Goal: Task Accomplishment & Management: Complete application form

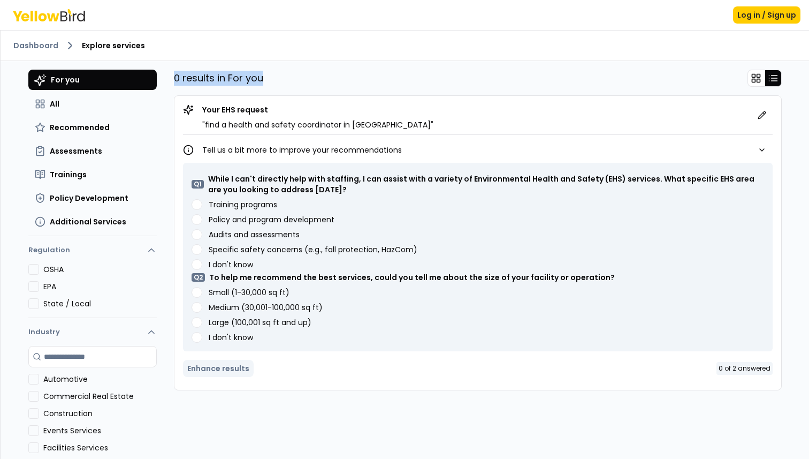
drag, startPoint x: 176, startPoint y: 78, endPoint x: 277, endPoint y: 75, distance: 100.7
click at [277, 75] on div "0 results in For you" at bounding box center [478, 78] width 608 height 17
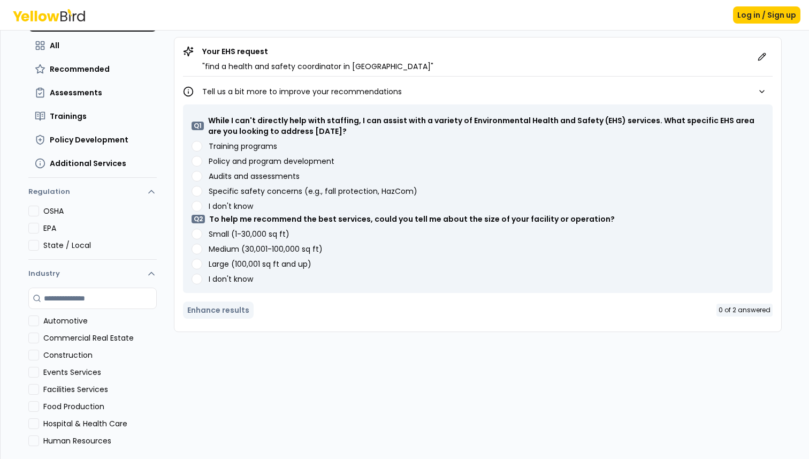
scroll to position [70, 0]
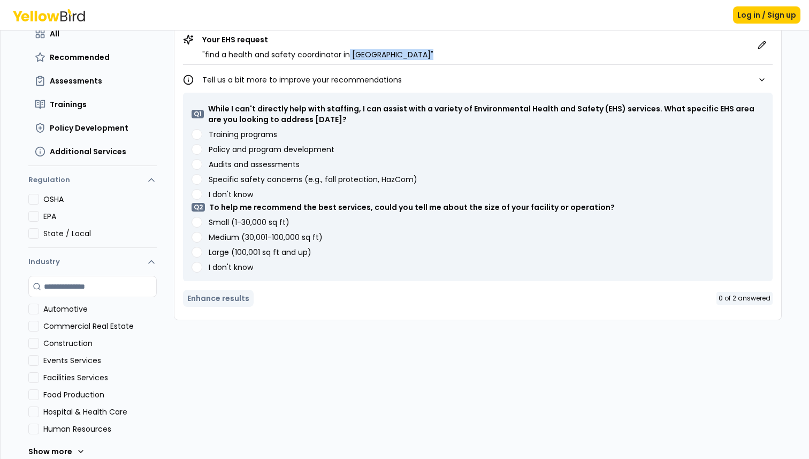
drag, startPoint x: 372, startPoint y: 54, endPoint x: 347, endPoint y: 55, distance: 25.2
click at [347, 55] on div "Your EHS request " find a health and safety coordinator in NYC "" at bounding box center [478, 47] width 590 height 26
click at [361, 55] on p "" find a health and safety coordinator in NYC "" at bounding box center [317, 54] width 231 height 11
drag, startPoint x: 365, startPoint y: 55, endPoint x: 206, endPoint y: 55, distance: 159.5
click at [206, 55] on p "" find a health and safety coordinator in NYC "" at bounding box center [317, 54] width 231 height 11
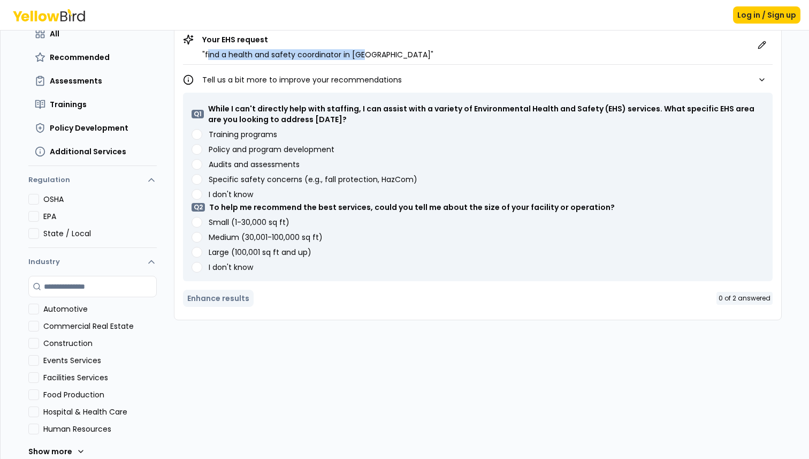
copy p "ind a health and safety coordinator in NYC"
copy p "find a health and safety coordinator in NYC"
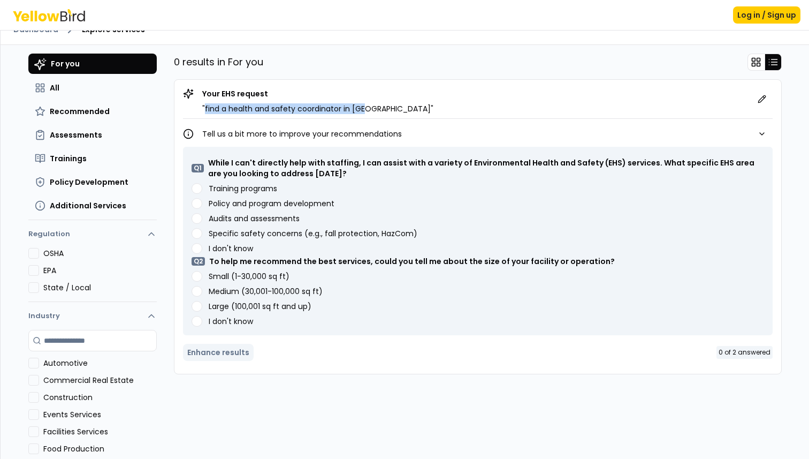
scroll to position [34, 0]
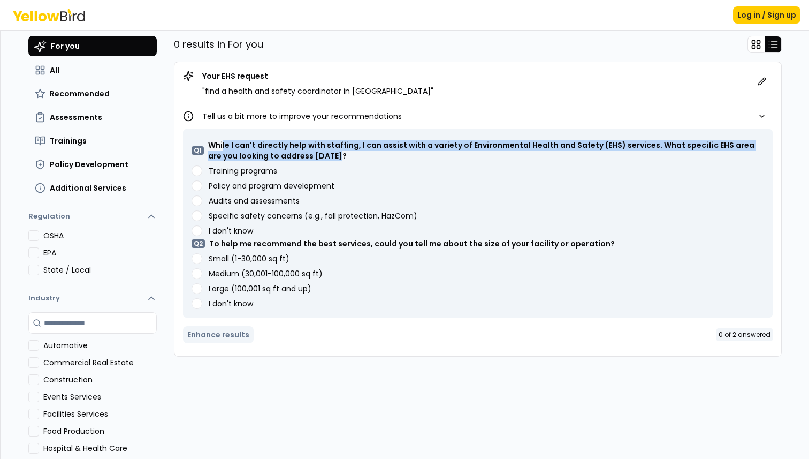
drag, startPoint x: 321, startPoint y: 159, endPoint x: 222, endPoint y: 140, distance: 100.9
click at [222, 140] on p "While I can't directly help with staffing, I can assist with a variety of Envir…" at bounding box center [486, 150] width 556 height 21
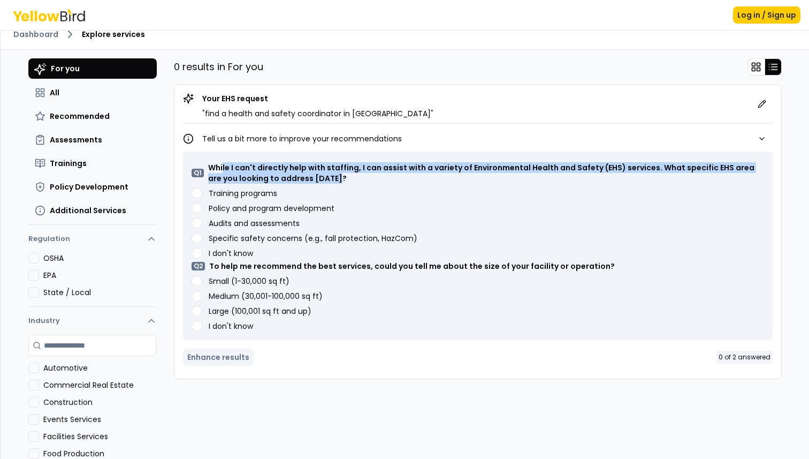
scroll to position [0, 0]
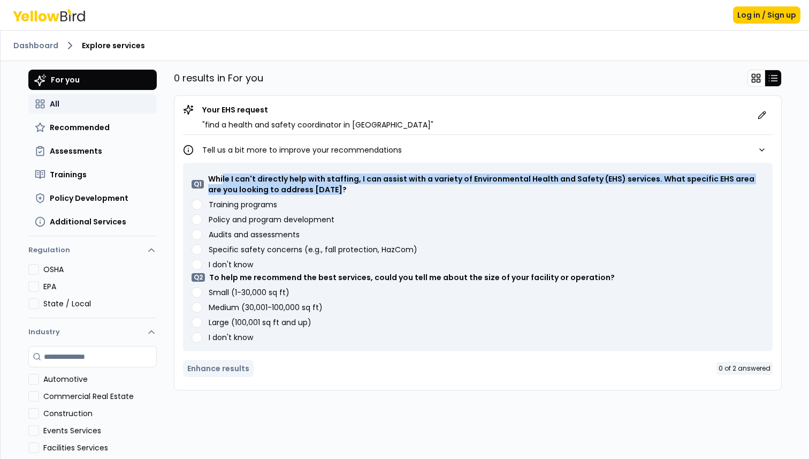
click at [93, 107] on button "All" at bounding box center [92, 103] width 128 height 19
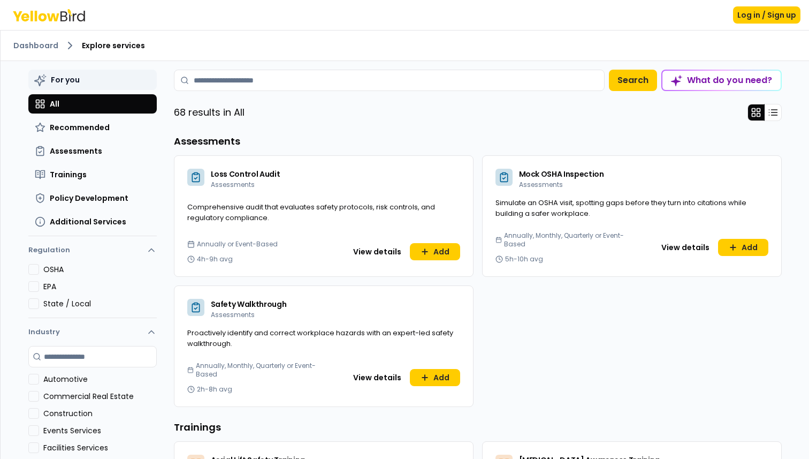
click at [81, 80] on button "For you" at bounding box center [92, 80] width 128 height 20
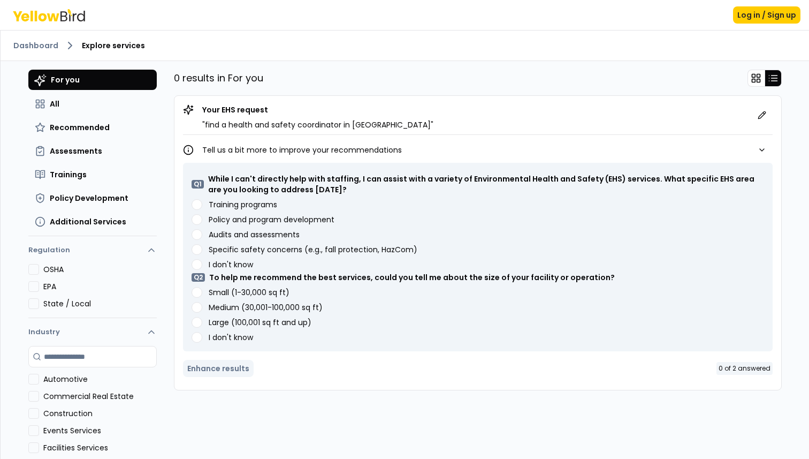
click at [532, 90] on div "0 results in For you Your EHS request " find a health and safety coordinator in…" at bounding box center [478, 234] width 608 height 329
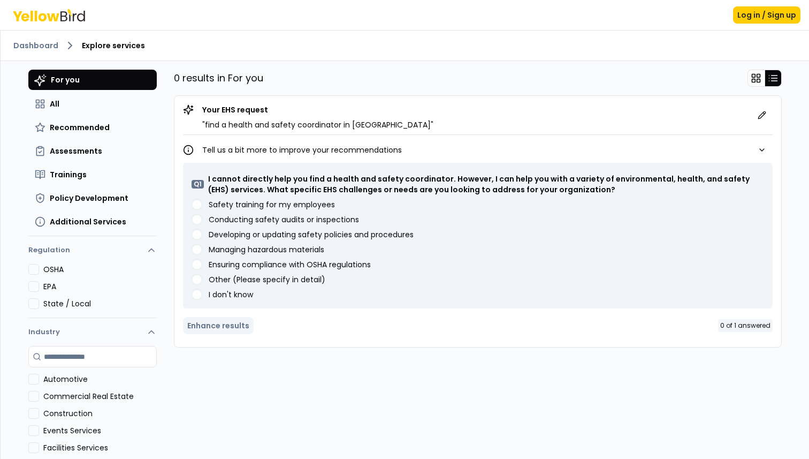
scroll to position [14, 0]
